Goal: Check status

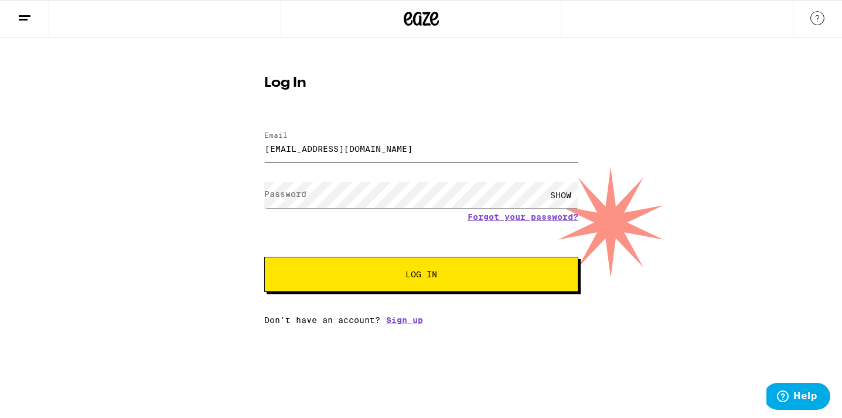
type input "jikathleen467@gmail.com"
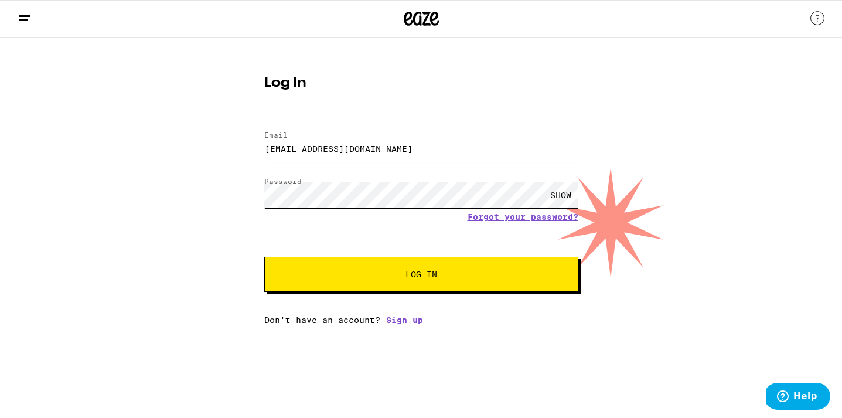
click at [421, 275] on button "Log In" at bounding box center [421, 274] width 314 height 35
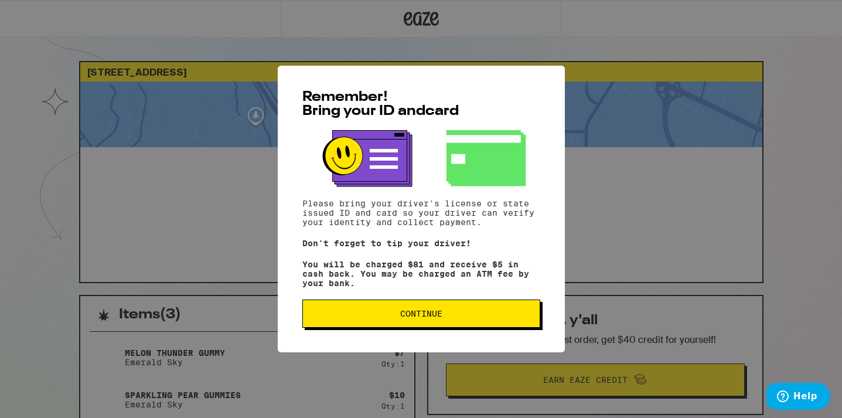
click at [393, 318] on span "Continue" at bounding box center [421, 313] width 218 height 8
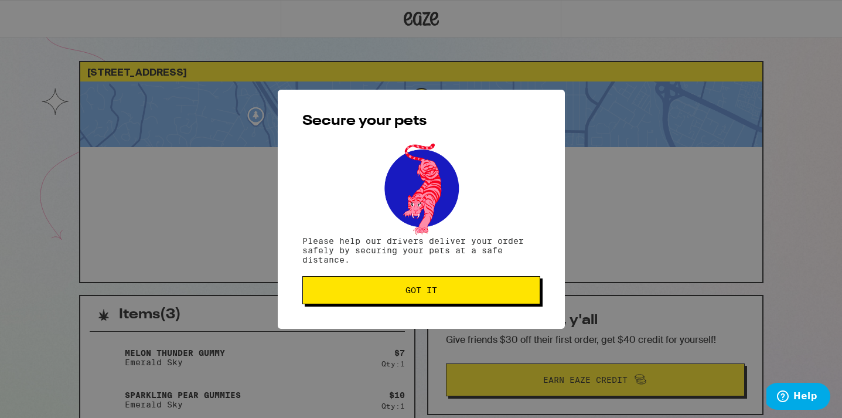
click at [397, 294] on span "Got it" at bounding box center [421, 290] width 218 height 8
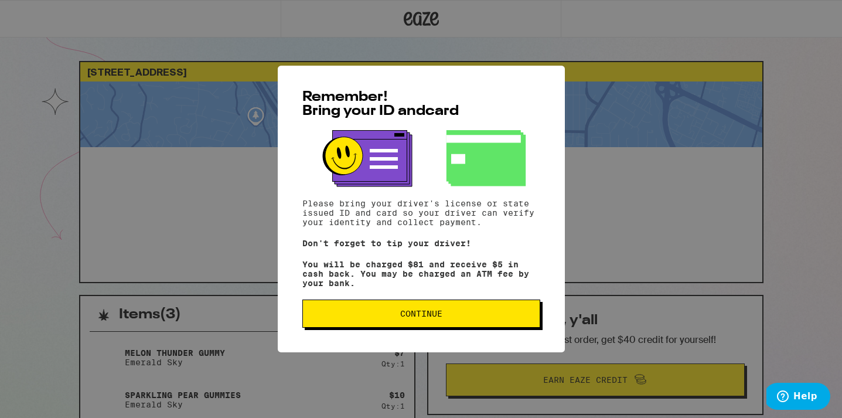
click at [476, 309] on button "Continue" at bounding box center [421, 313] width 238 height 28
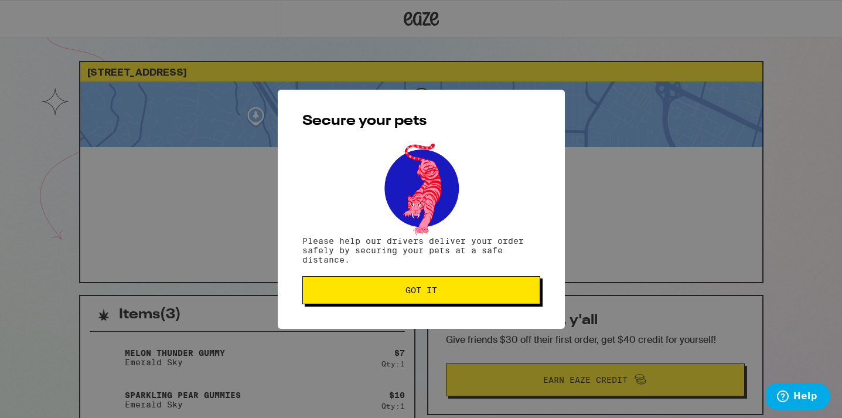
click at [397, 283] on button "Got it" at bounding box center [421, 290] width 238 height 28
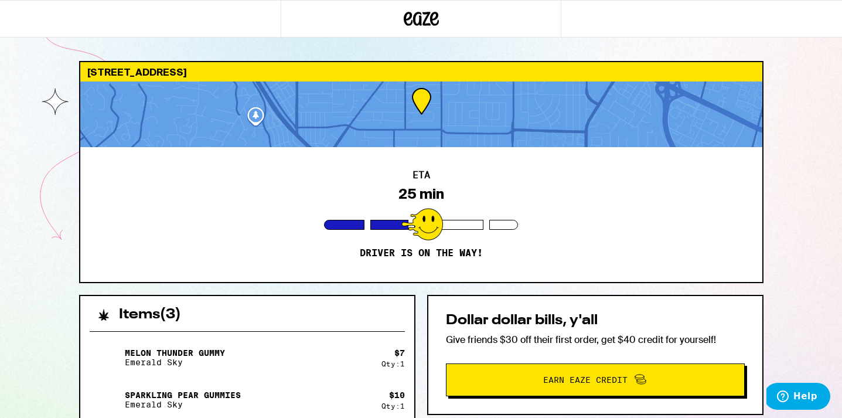
click at [779, 135] on div "638 Benvenue Ave Los Altos 94024 ETA 25 min Driver is on the way! Items ( 3 ) M…" at bounding box center [421, 344] width 842 height 689
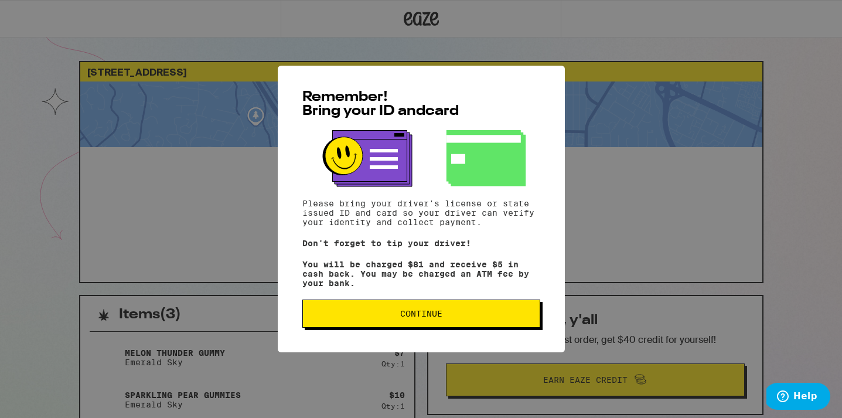
click at [397, 318] on span "Continue" at bounding box center [421, 313] width 218 height 8
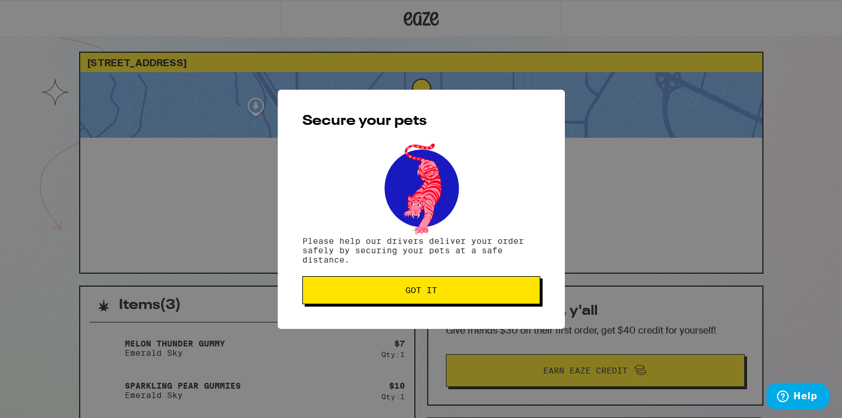
scroll to position [10, 0]
click at [396, 286] on button "Got it" at bounding box center [421, 290] width 238 height 28
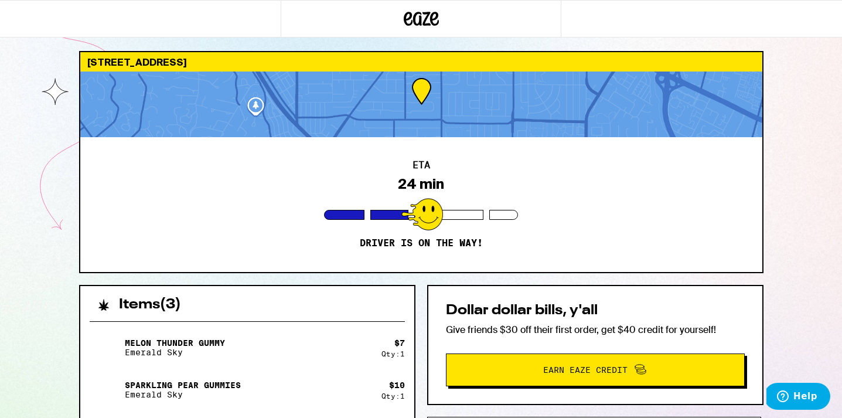
scroll to position [0, 0]
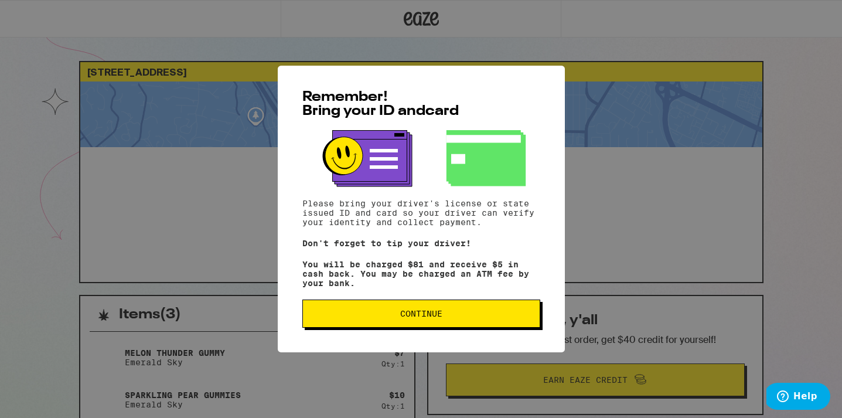
click at [407, 328] on button "Continue" at bounding box center [421, 313] width 238 height 28
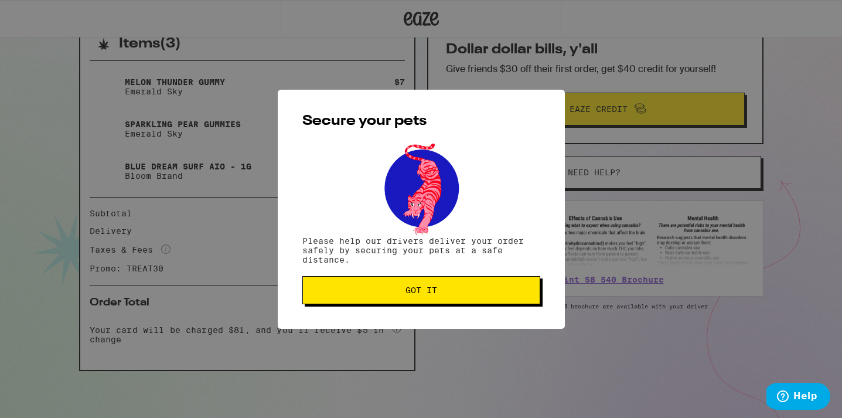
scroll to position [274, 0]
click at [415, 282] on button "Got it" at bounding box center [421, 290] width 238 height 28
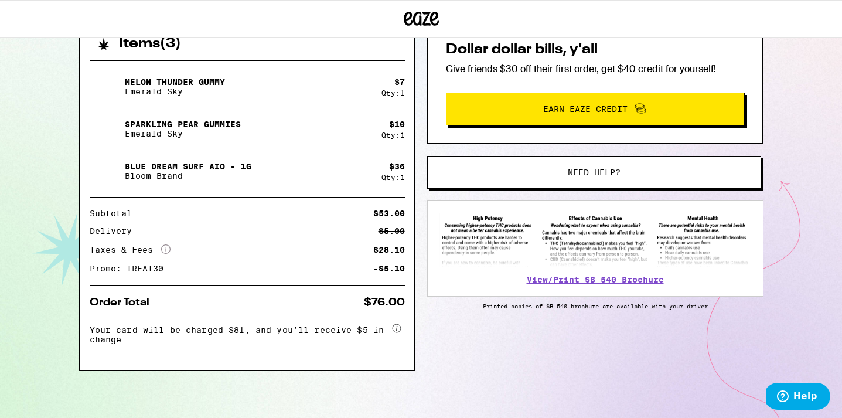
scroll to position [0, 0]
click at [396, 324] on circle at bounding box center [397, 328] width 8 height 8
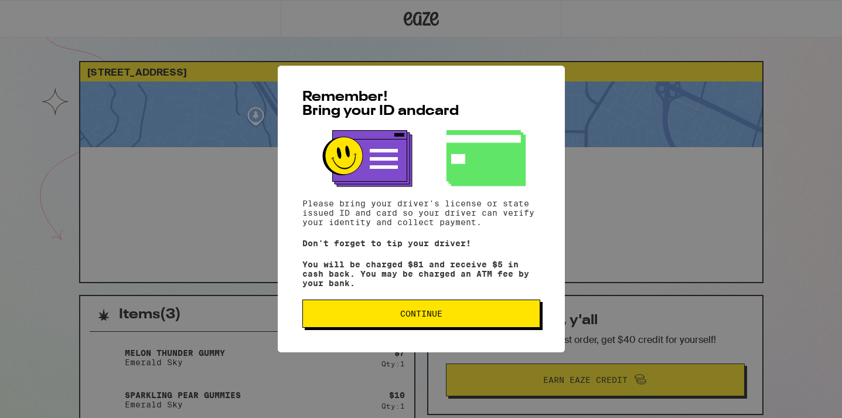
click at [447, 328] on button "Continue" at bounding box center [421, 313] width 238 height 28
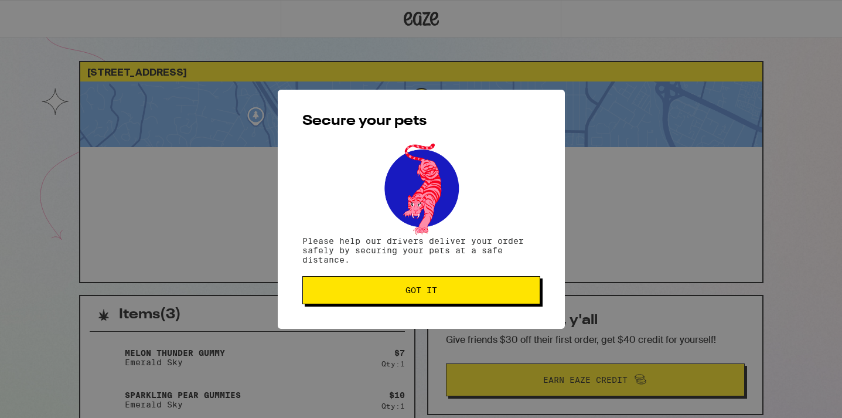
click at [445, 292] on span "Got it" at bounding box center [421, 290] width 218 height 8
